Goal: Information Seeking & Learning: Learn about a topic

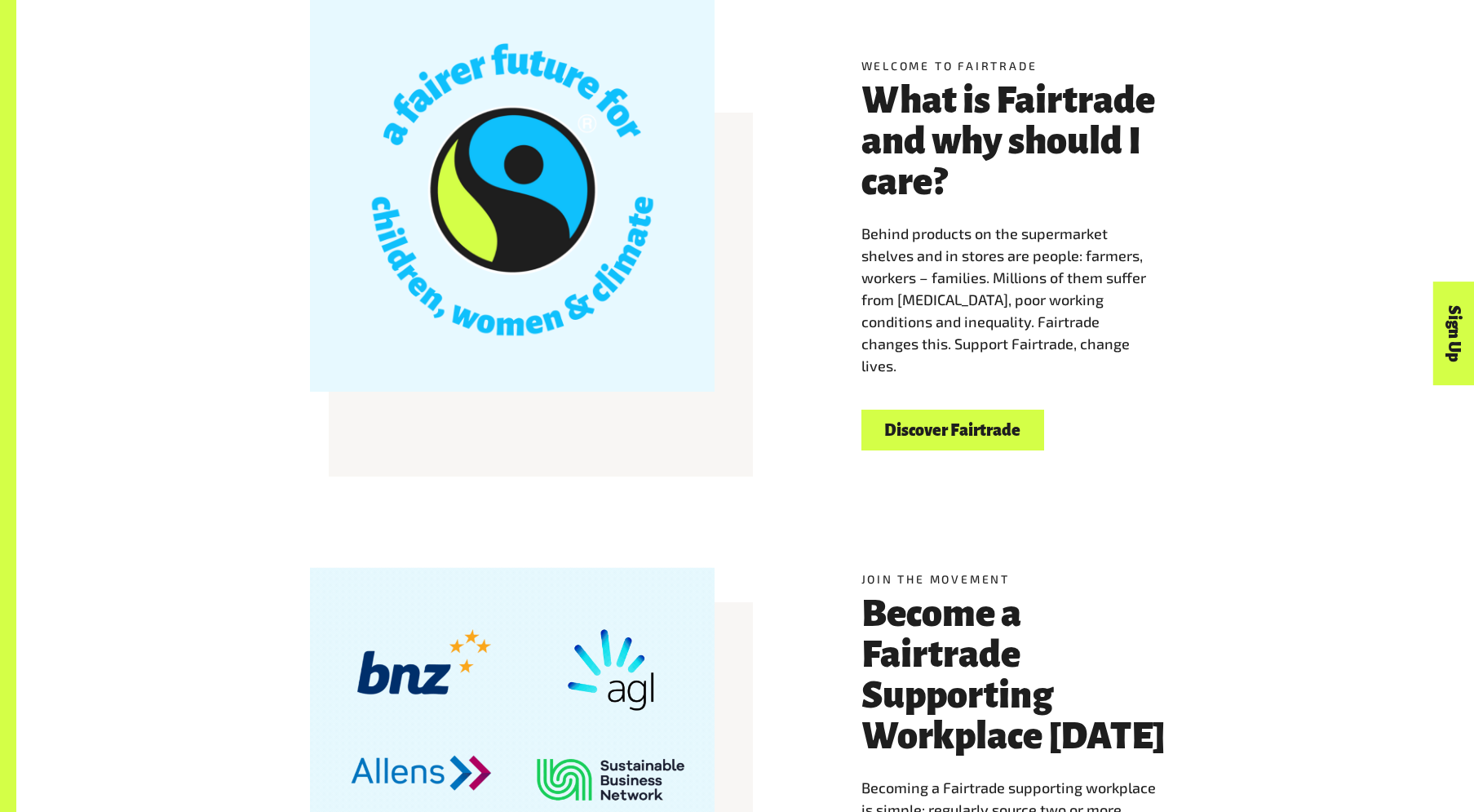
scroll to position [454, 0]
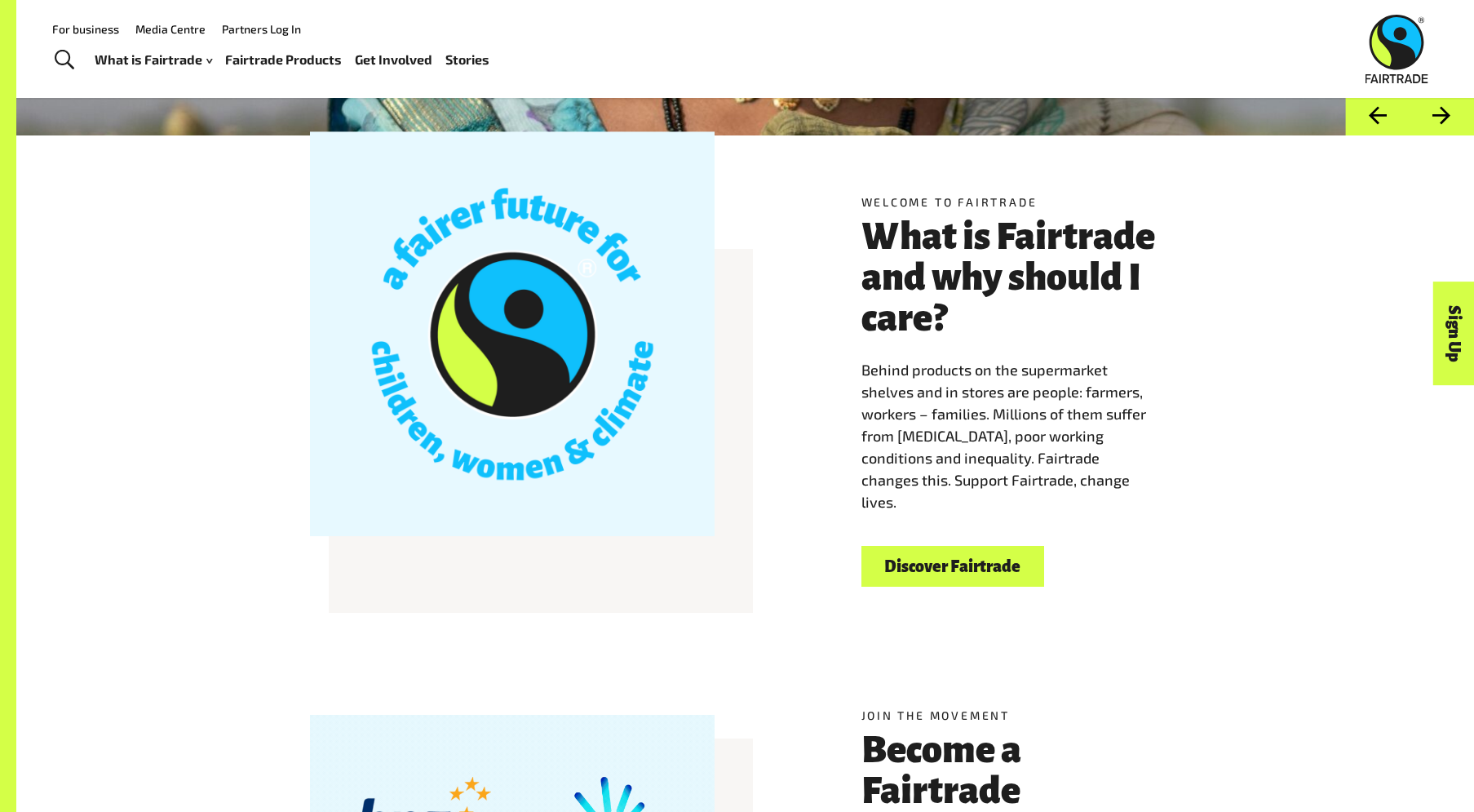
click at [906, 558] on link "Discover Fairtrade" at bounding box center [952, 566] width 183 height 41
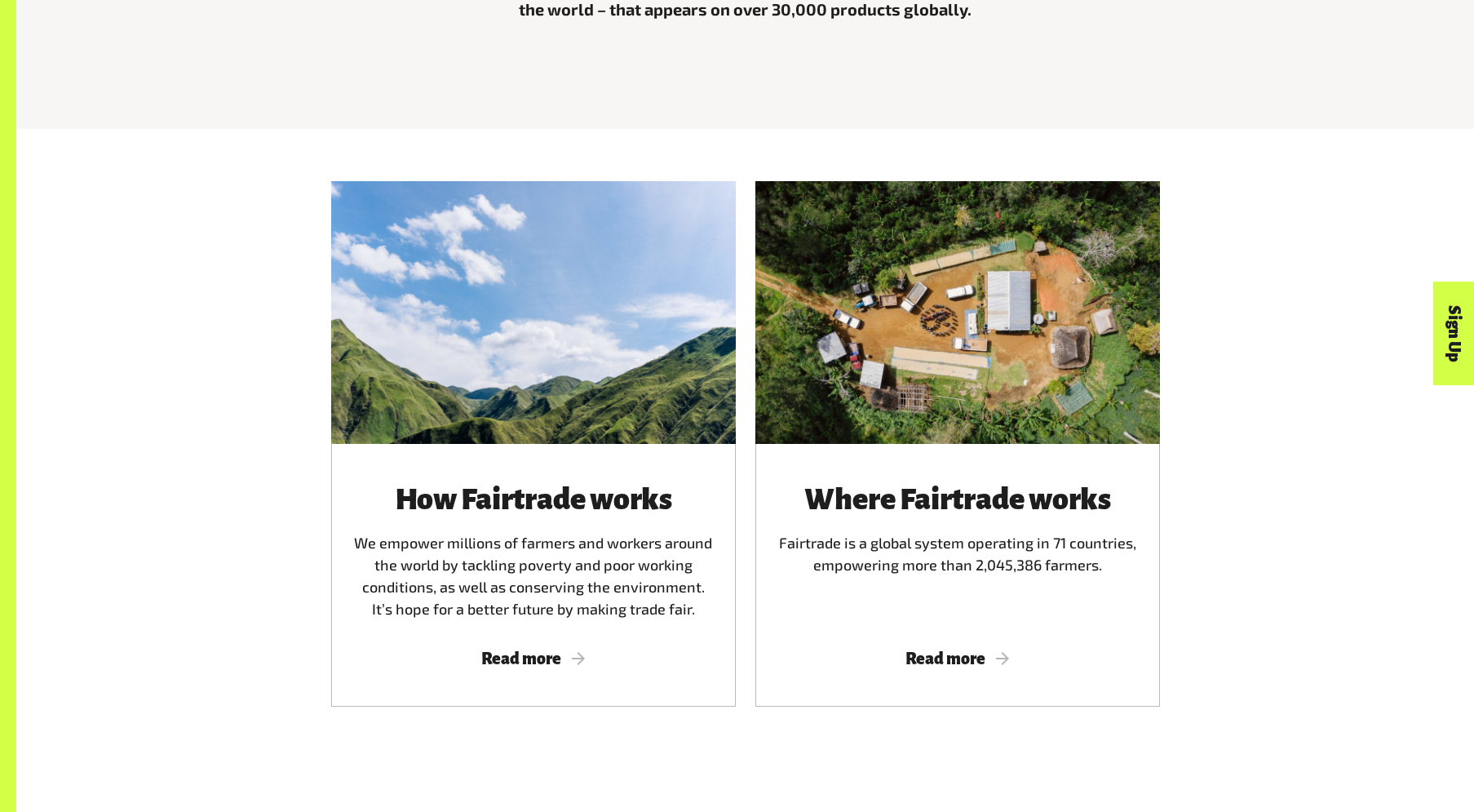
scroll to position [900, 0]
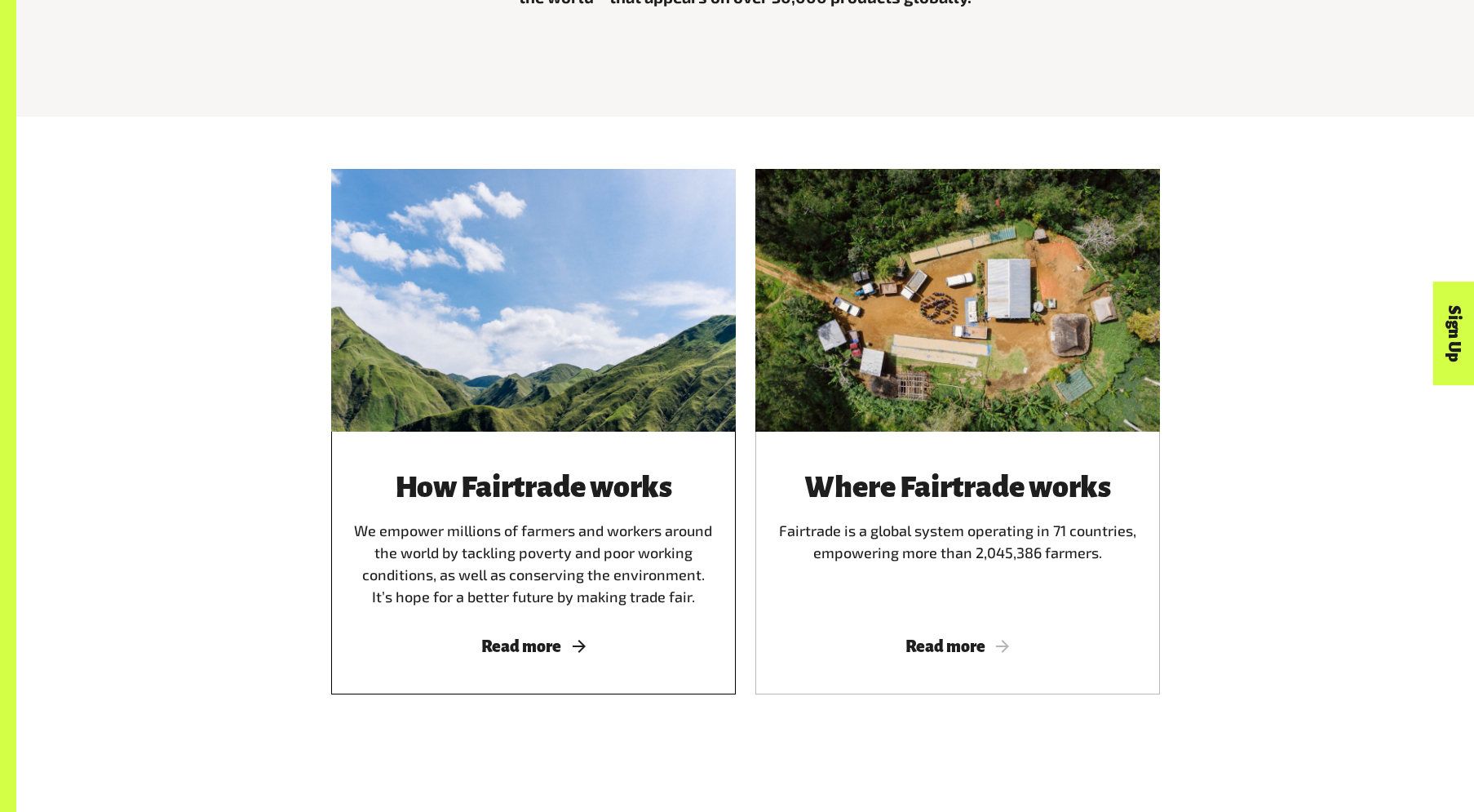
click at [515, 397] on div at bounding box center [533, 300] width 405 height 263
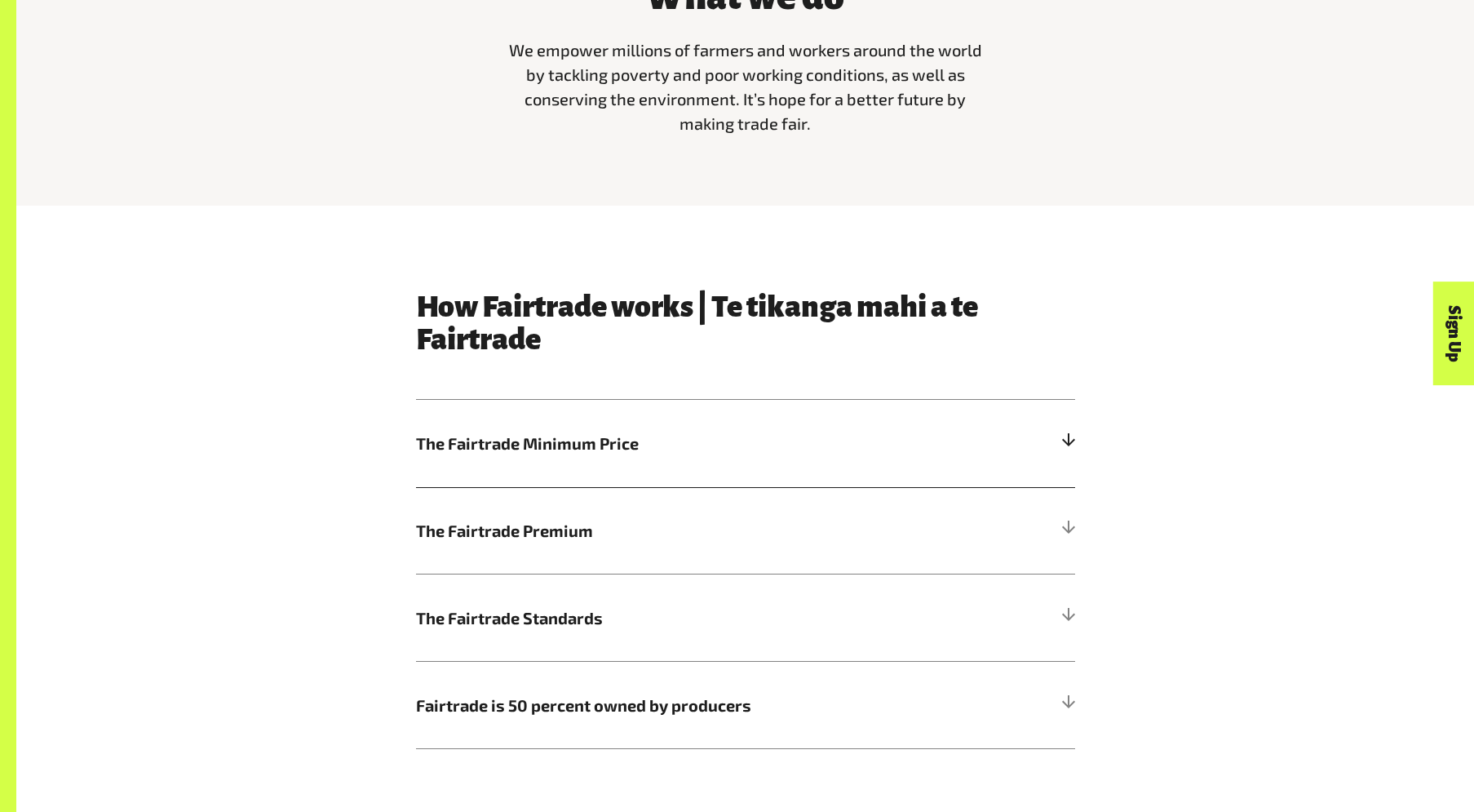
scroll to position [740, 0]
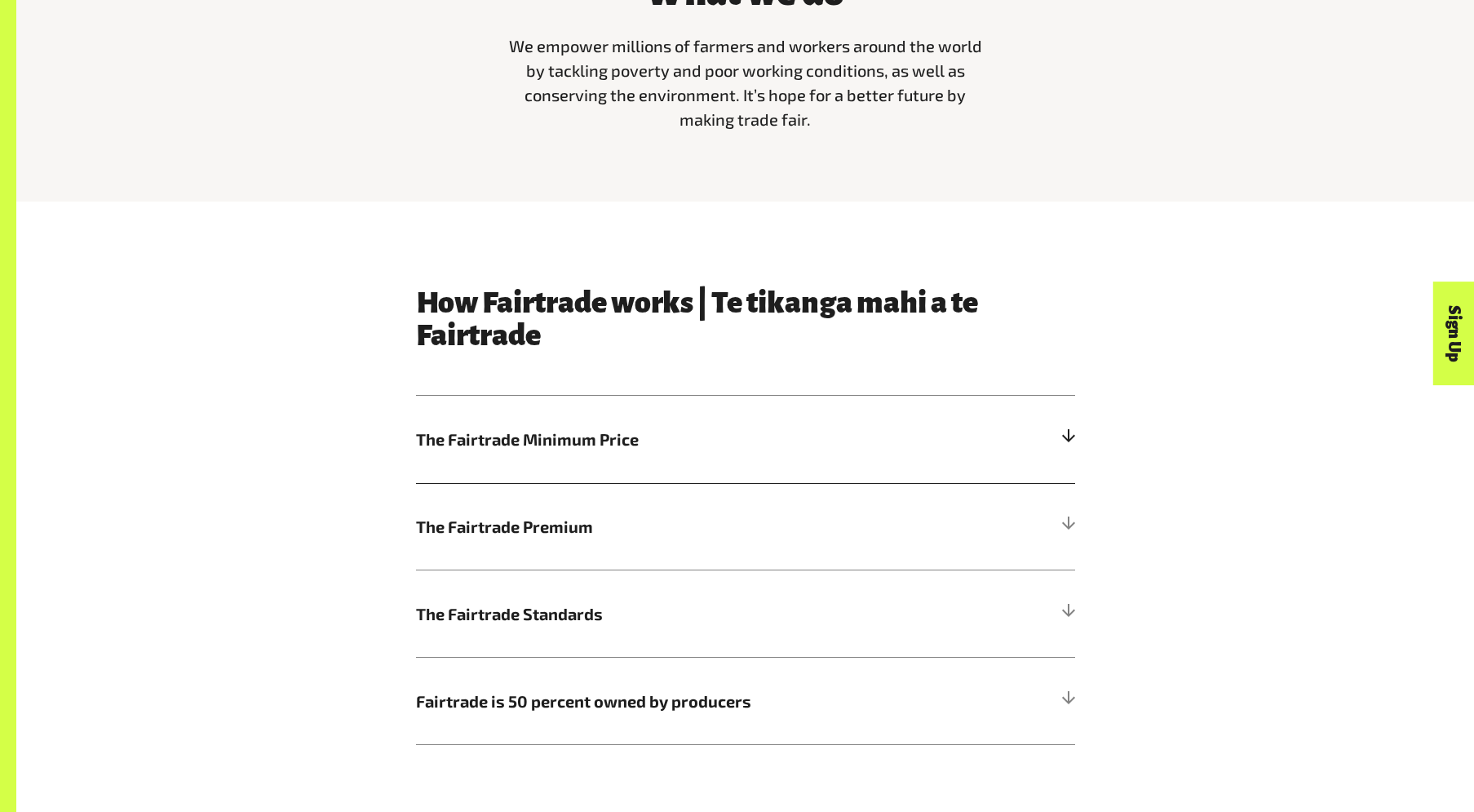
click at [643, 421] on h5 "The Fairtrade Minimum Price" at bounding box center [745, 439] width 659 height 87
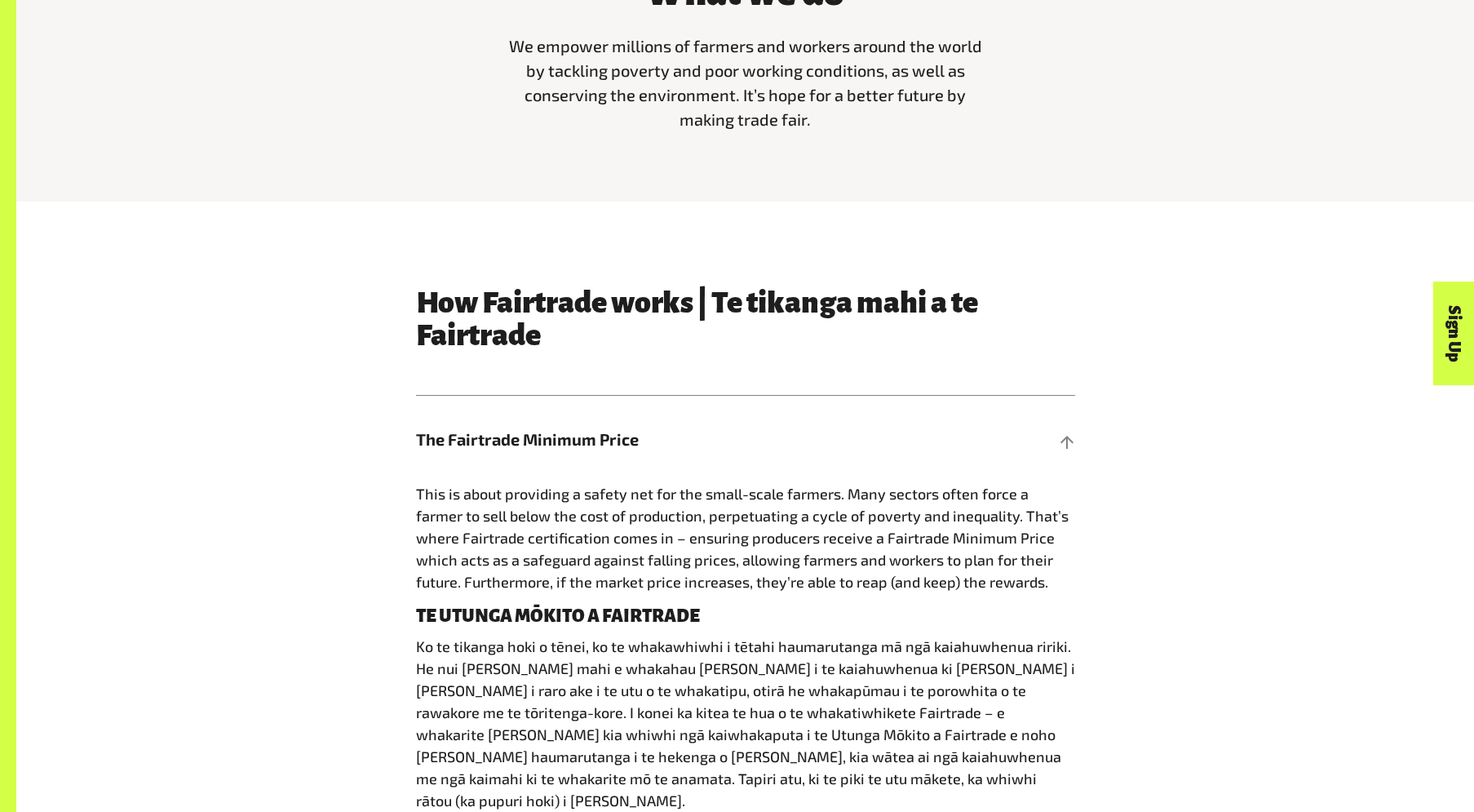
scroll to position [756, 0]
